Goal: Task Accomplishment & Management: Manage account settings

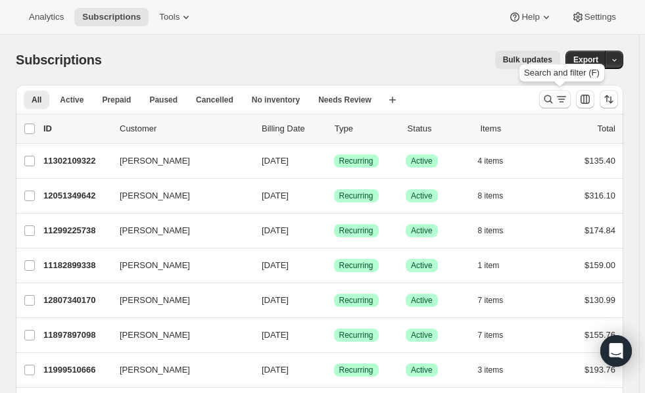
click at [552, 101] on icon "Search and filter results" at bounding box center [548, 99] width 13 height 13
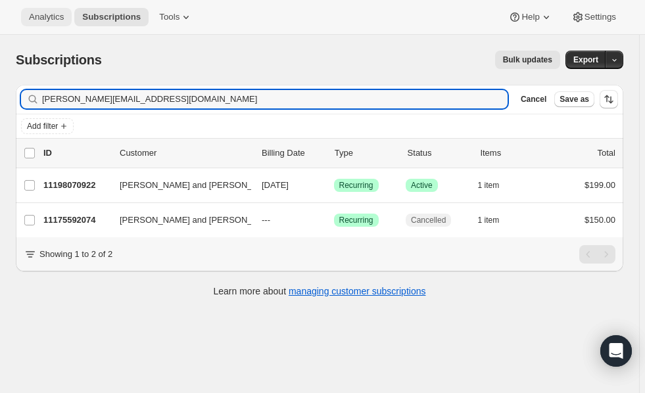
type input "matthew.kane1964@gmail.com"
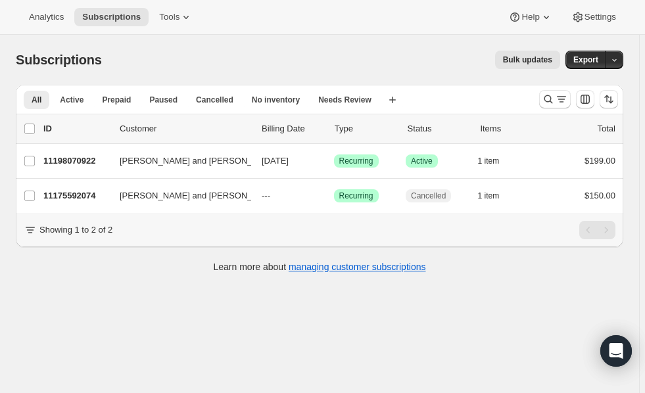
click at [154, 312] on div "Subscriptions. This page is ready Subscriptions Bulk updates More actions Bulk …" at bounding box center [319, 231] width 639 height 393
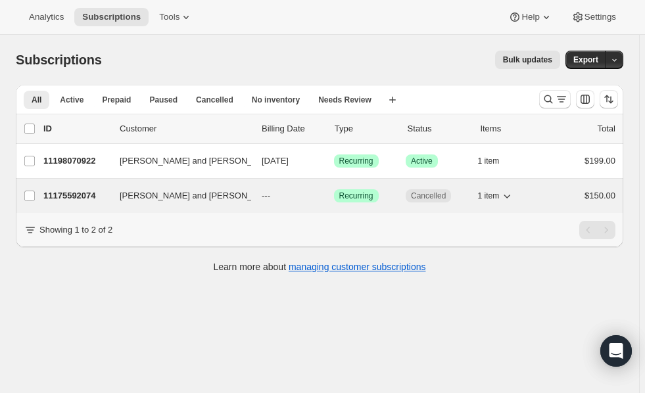
click at [174, 194] on span "[PERSON_NAME] and [PERSON_NAME]" at bounding box center [200, 195] width 160 height 13
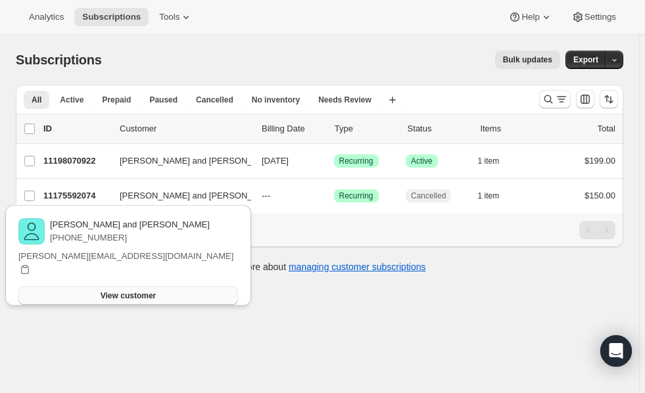
click at [166, 288] on button "View customer" at bounding box center [128, 296] width 220 height 18
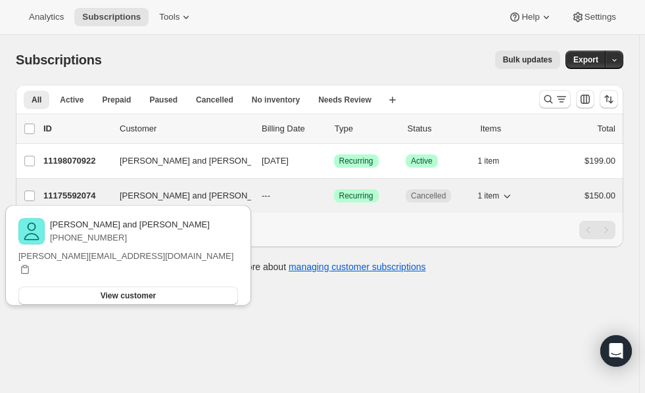
click at [61, 197] on p "11175592074" at bounding box center [76, 195] width 66 height 13
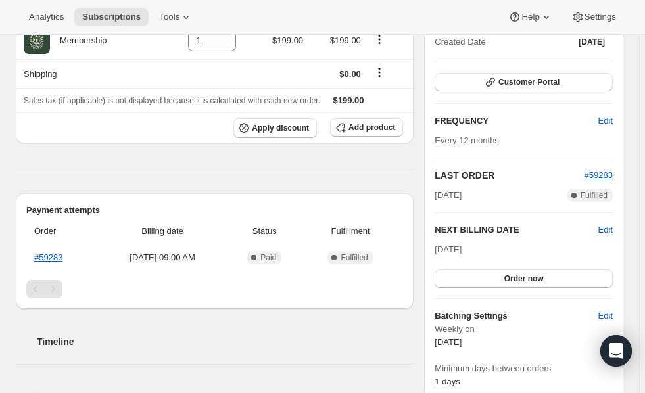
scroll to position [174, 0]
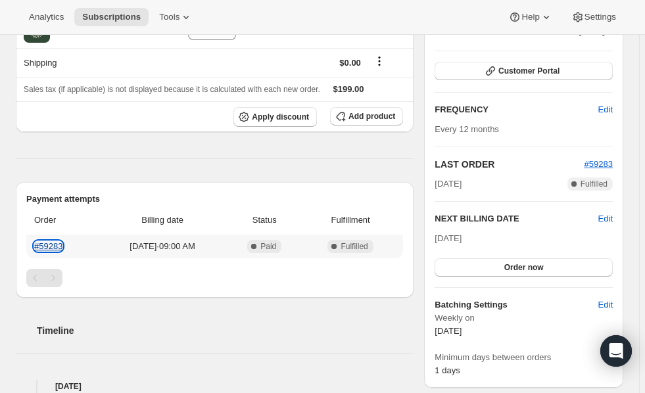
click at [51, 242] on link "#59283" at bounding box center [48, 246] width 28 height 10
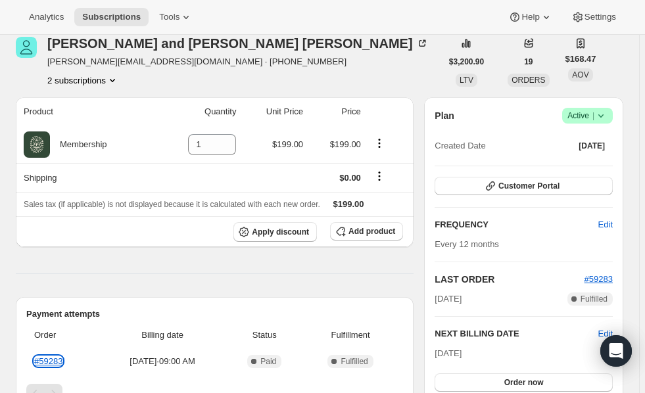
scroll to position [0, 0]
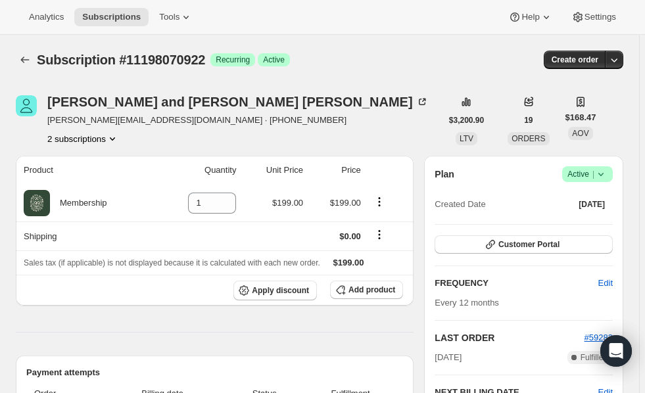
click at [608, 175] on icon at bounding box center [601, 174] width 13 height 13
click at [592, 222] on span "Cancel subscription" at bounding box center [594, 222] width 74 height 10
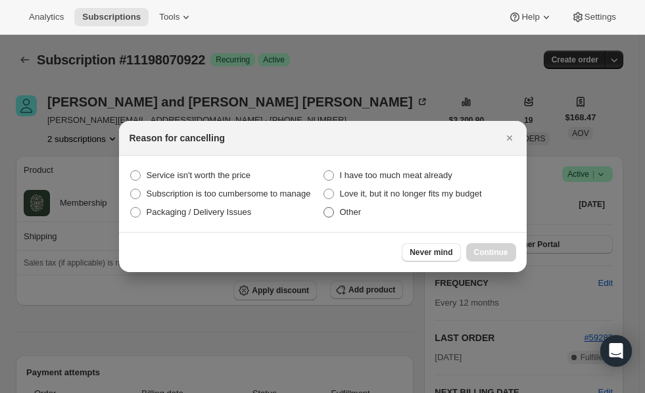
click at [345, 209] on span "Other" at bounding box center [351, 212] width 22 height 10
click at [324, 208] on input "Other" at bounding box center [324, 207] width 1 height 1
radio input "true"
click at [484, 248] on span "Continue" at bounding box center [491, 252] width 34 height 11
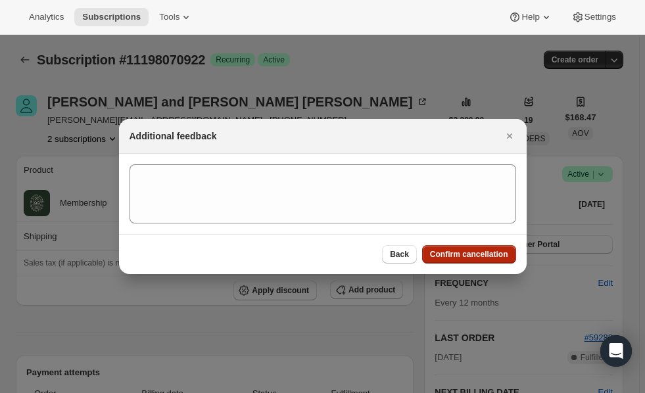
click at [484, 248] on button "Confirm cancellation" at bounding box center [469, 254] width 94 height 18
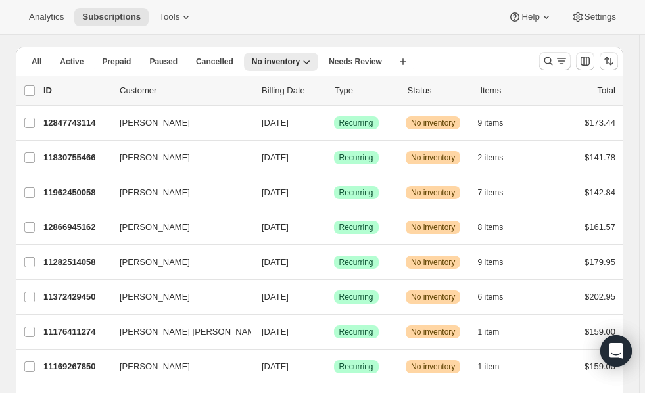
scroll to position [8, 0]
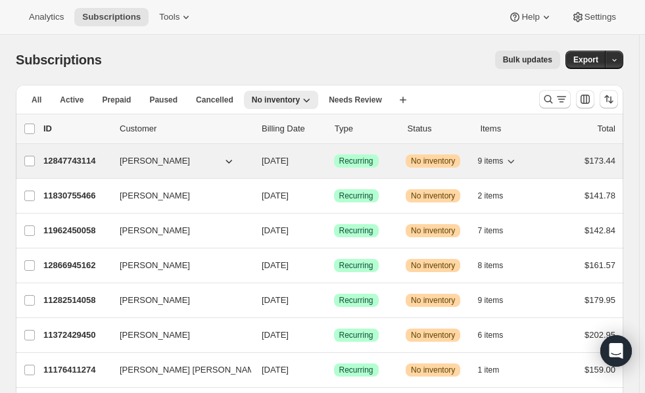
click at [65, 155] on p "12847743114" at bounding box center [76, 161] width 66 height 13
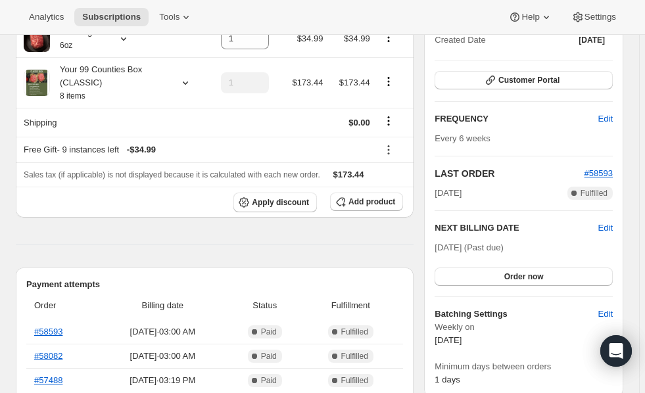
scroll to position [289, 0]
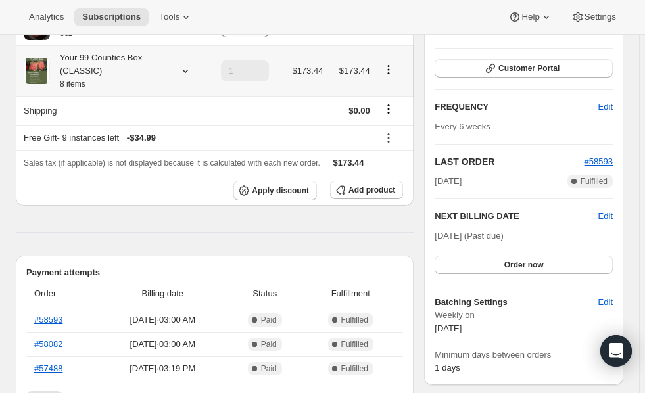
click at [186, 72] on icon at bounding box center [185, 71] width 5 height 3
